Goal: Task Accomplishment & Management: Use online tool/utility

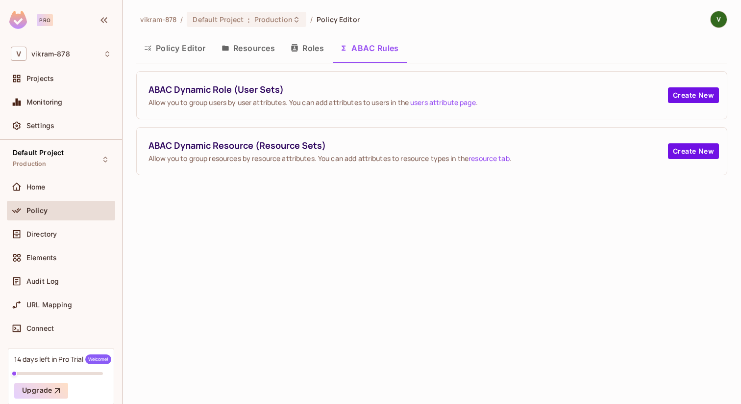
scroll to position [40, 0]
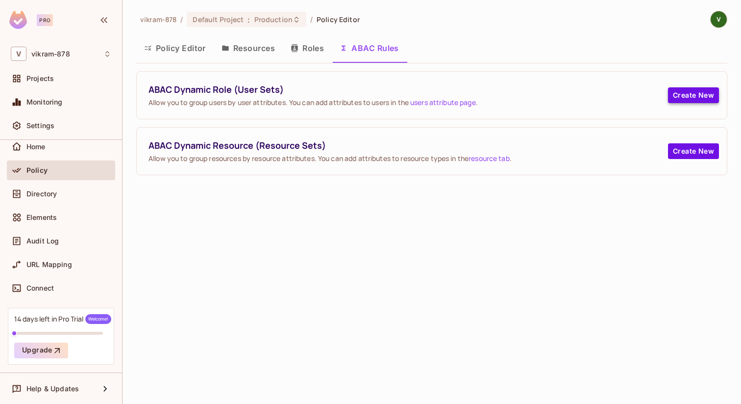
click at [687, 95] on button "Create New" at bounding box center [693, 95] width 51 height 16
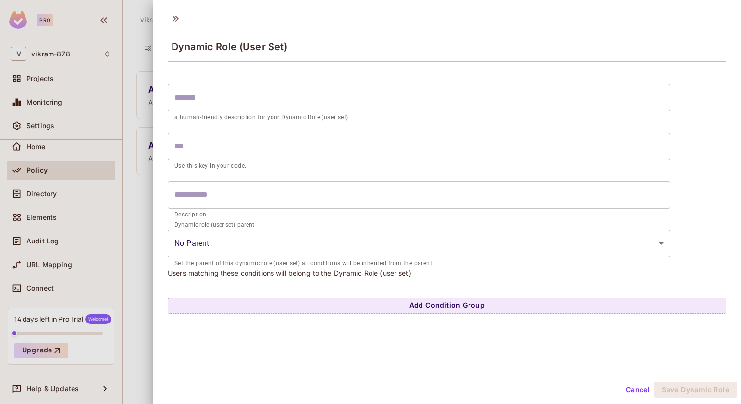
click at [604, 318] on div "Dynamic Role (User Set) ​ a human-friendly description for your Dynamic Role (u…" at bounding box center [447, 191] width 588 height 368
click at [495, 304] on button "Add Condition Group" at bounding box center [447, 306] width 559 height 16
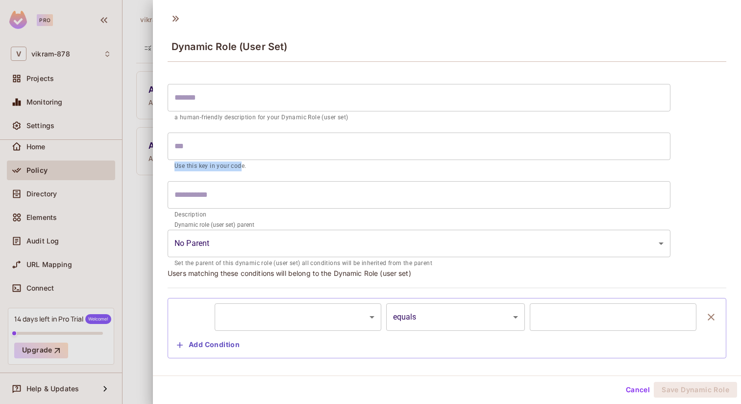
drag, startPoint x: 242, startPoint y: 168, endPoint x: 176, endPoint y: 167, distance: 66.2
click at [175, 168] on p "Use this key in your code." at bounding box center [419, 166] width 489 height 10
drag, startPoint x: 171, startPoint y: 214, endPoint x: 228, endPoint y: 214, distance: 56.9
click at [228, 214] on div "​ Description" at bounding box center [419, 200] width 503 height 39
click at [643, 390] on button "Cancel" at bounding box center [638, 389] width 32 height 16
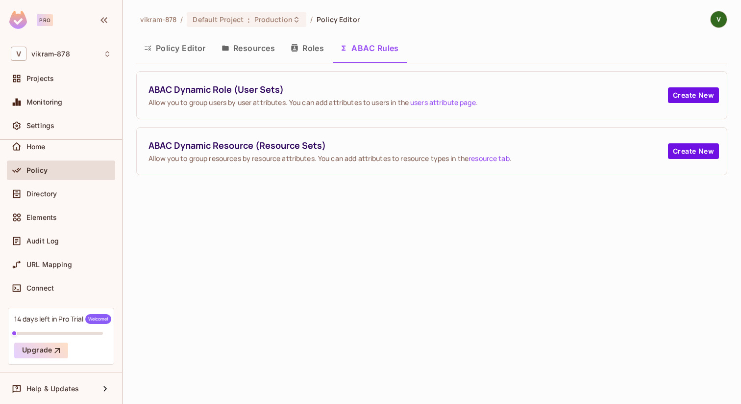
click at [45, 23] on div "Pro" at bounding box center [45, 20] width 16 height 12
click at [104, 56] on icon at bounding box center [107, 54] width 8 height 8
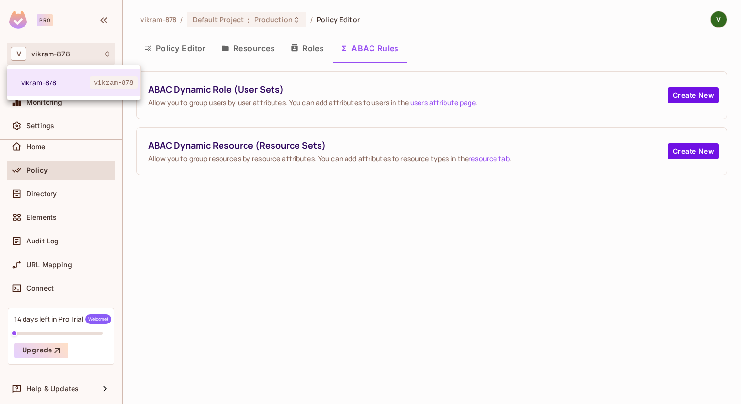
click at [104, 56] on div at bounding box center [370, 202] width 741 height 404
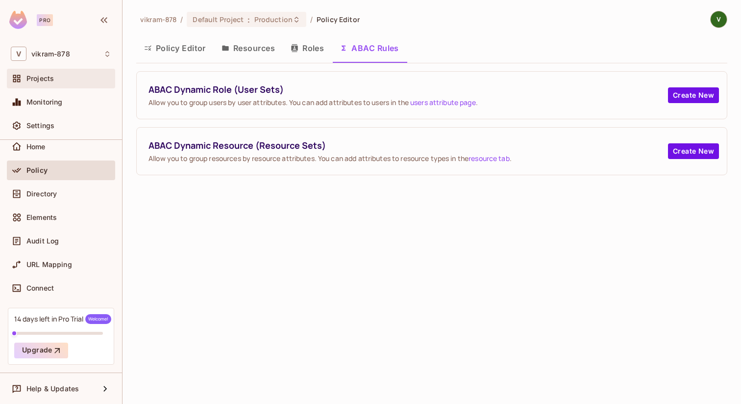
click at [62, 80] on div "Projects" at bounding box center [68, 79] width 85 height 8
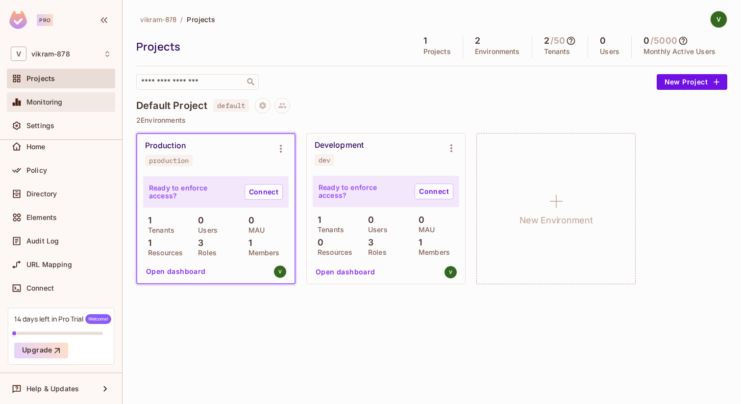
click at [25, 103] on div at bounding box center [19, 102] width 16 height 12
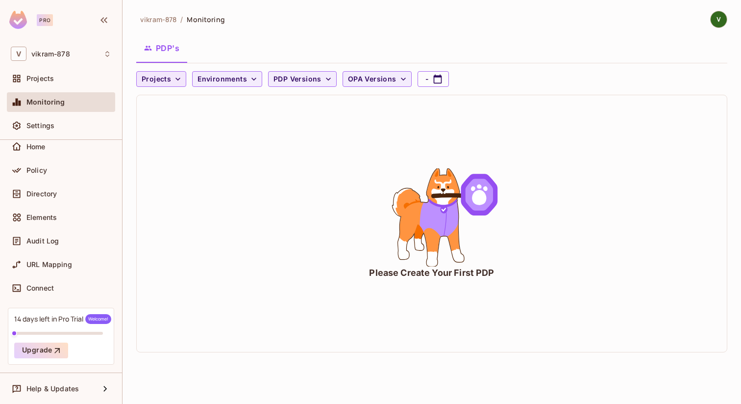
click at [165, 74] on span "Projects" at bounding box center [156, 79] width 29 height 12
click at [221, 77] on div at bounding box center [370, 202] width 741 height 404
click at [221, 77] on span "Environments" at bounding box center [223, 79] width 50 height 12
click at [296, 83] on div at bounding box center [370, 202] width 741 height 404
click at [316, 79] on span "PDP Versions" at bounding box center [298, 79] width 48 height 12
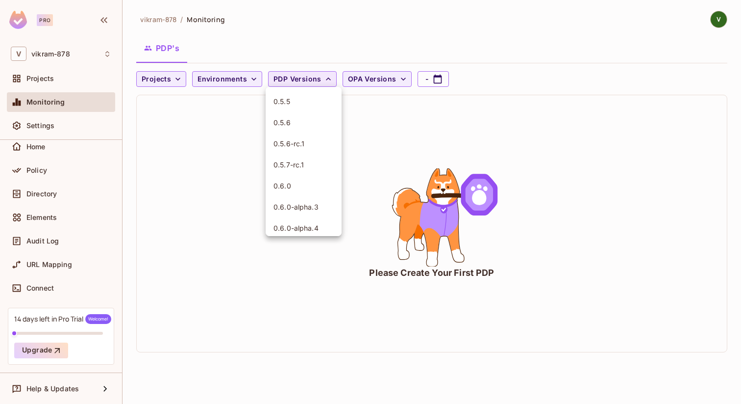
click at [316, 79] on div at bounding box center [370, 202] width 741 height 404
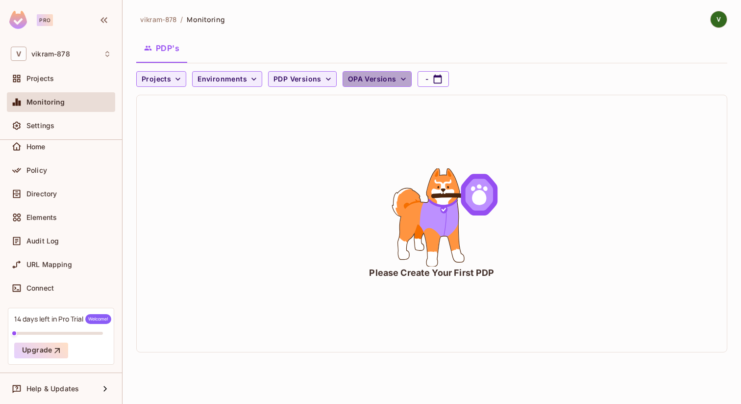
click at [352, 81] on span "OPA Versions" at bounding box center [372, 79] width 49 height 12
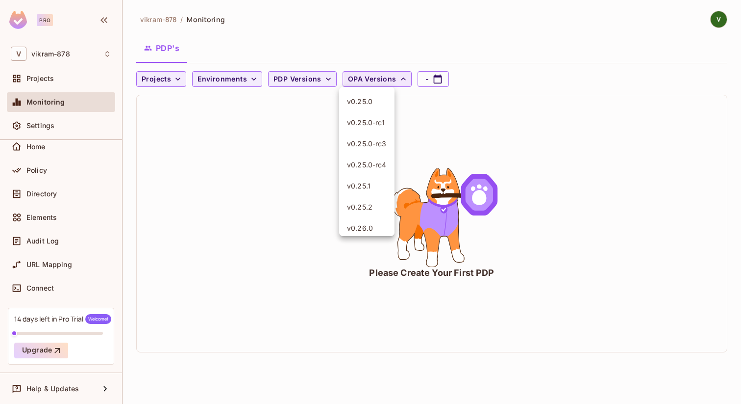
click at [352, 81] on div at bounding box center [370, 202] width 741 height 404
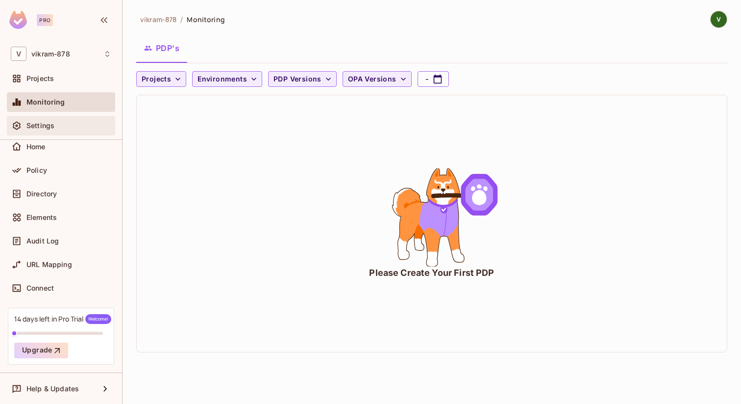
click at [21, 129] on icon at bounding box center [17, 126] width 10 height 10
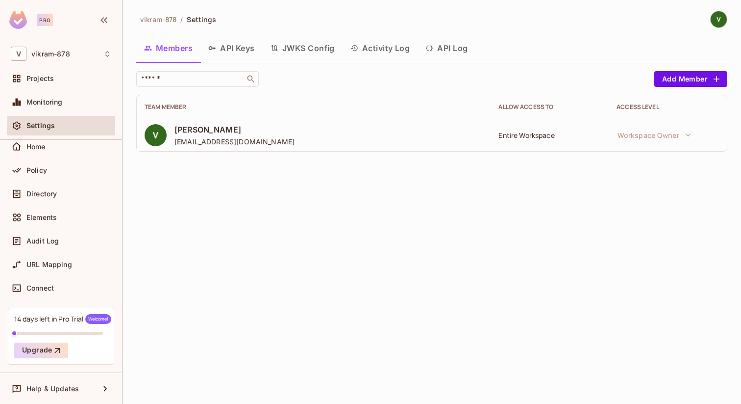
click at [230, 49] on button "API Keys" at bounding box center [232, 48] width 62 height 25
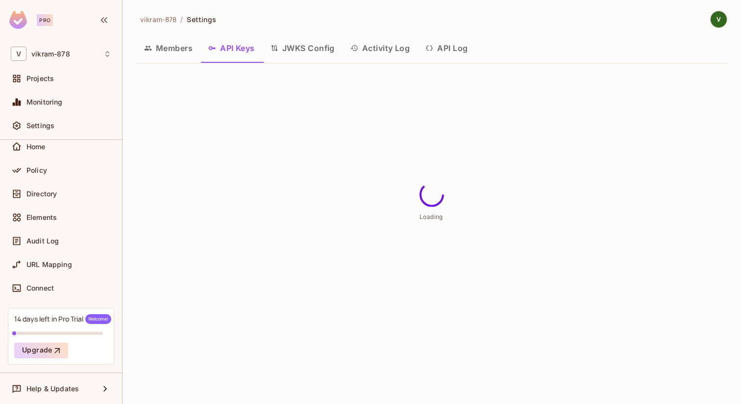
click at [310, 48] on button "JWKS Config" at bounding box center [303, 48] width 80 height 25
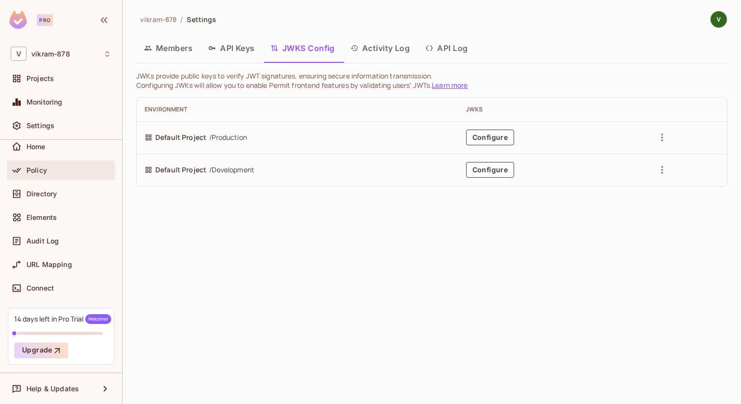
click at [38, 167] on span "Policy" at bounding box center [36, 170] width 21 height 8
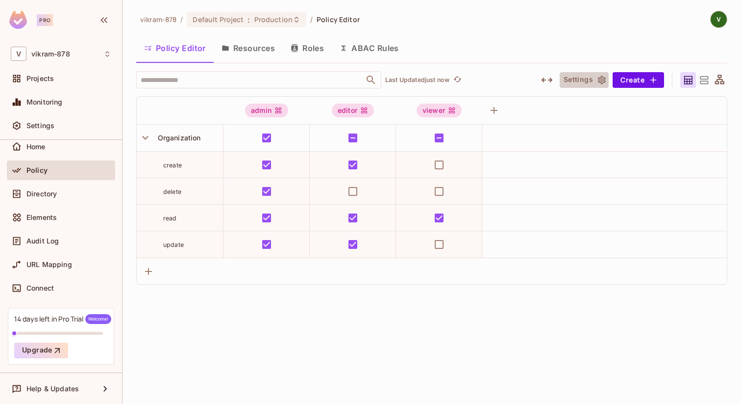
click at [585, 82] on button "Settings" at bounding box center [584, 80] width 49 height 16
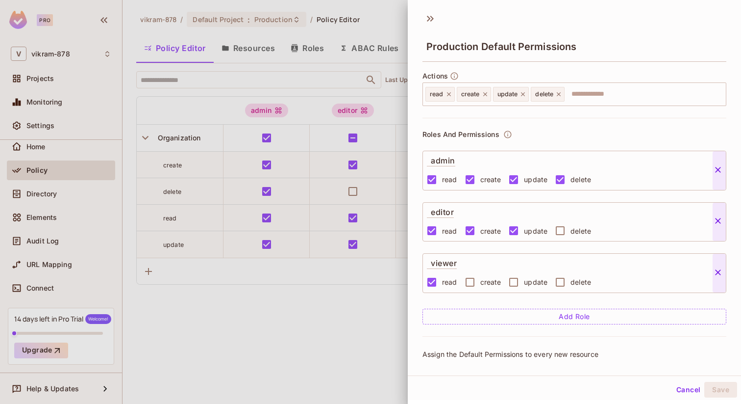
click at [356, 326] on div at bounding box center [370, 202] width 741 height 404
